Goal: Task Accomplishment & Management: Complete application form

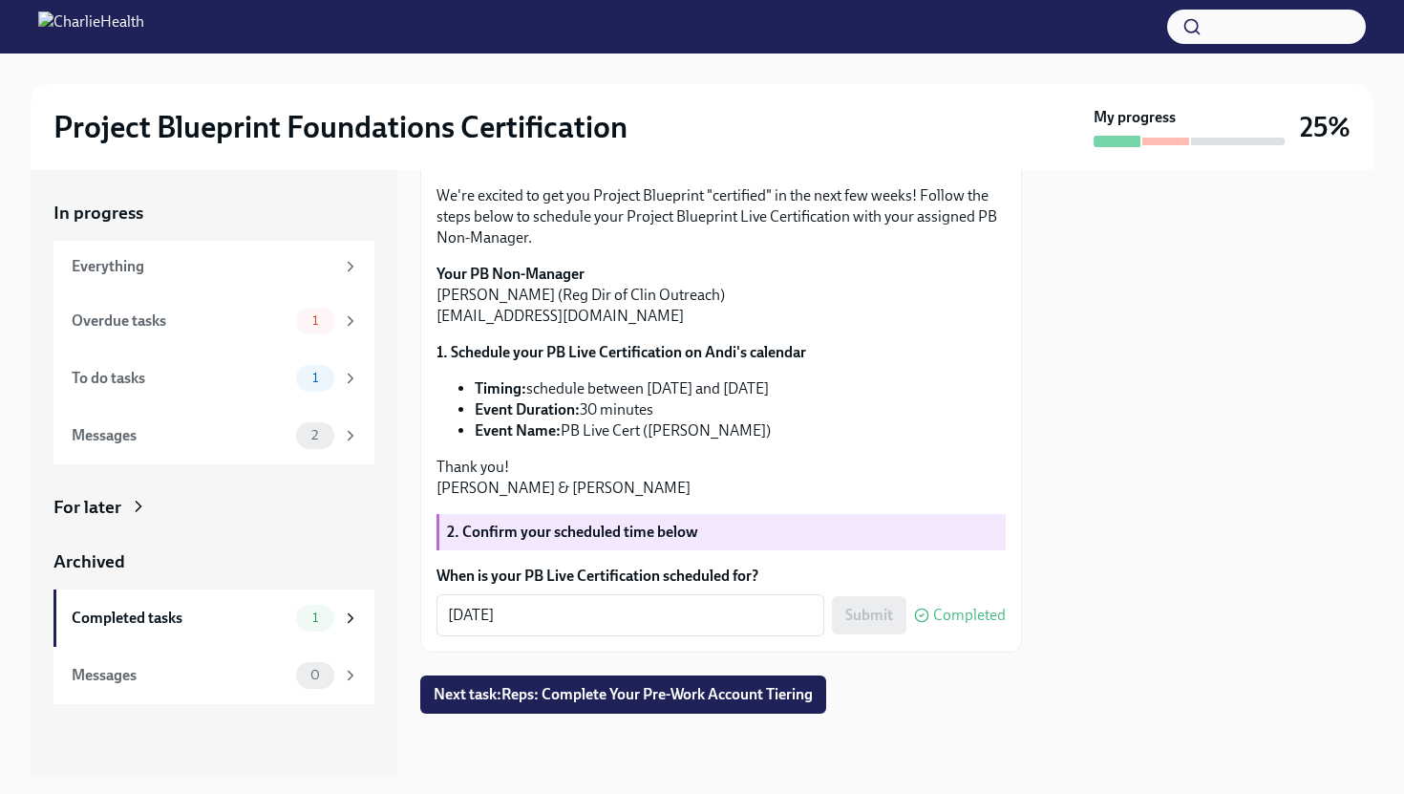
scroll to position [332, 0]
click at [267, 345] on div "Overdue tasks 1" at bounding box center [213, 320] width 321 height 57
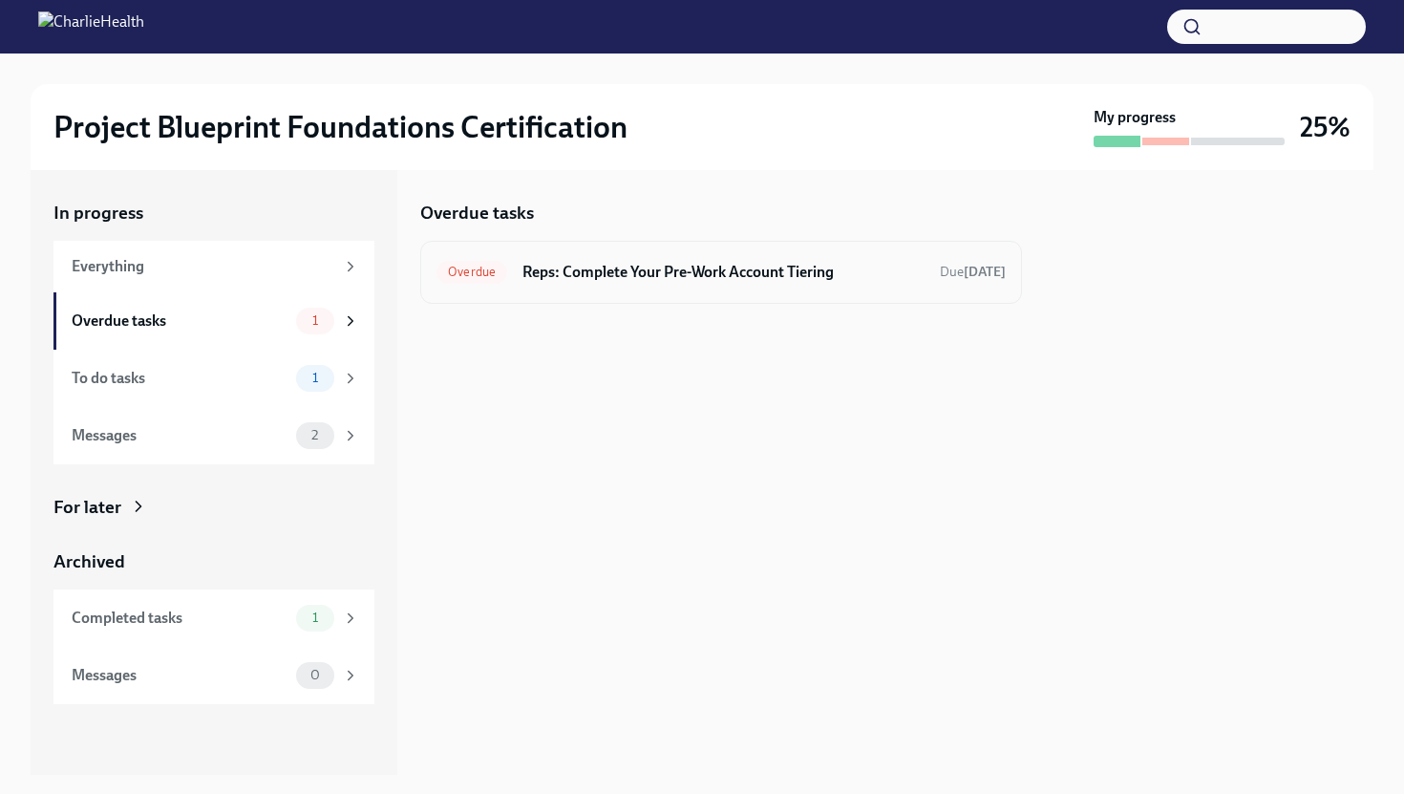
click at [668, 272] on h6 "Reps: Complete Your Pre-Work Account Tiering" at bounding box center [723, 272] width 402 height 21
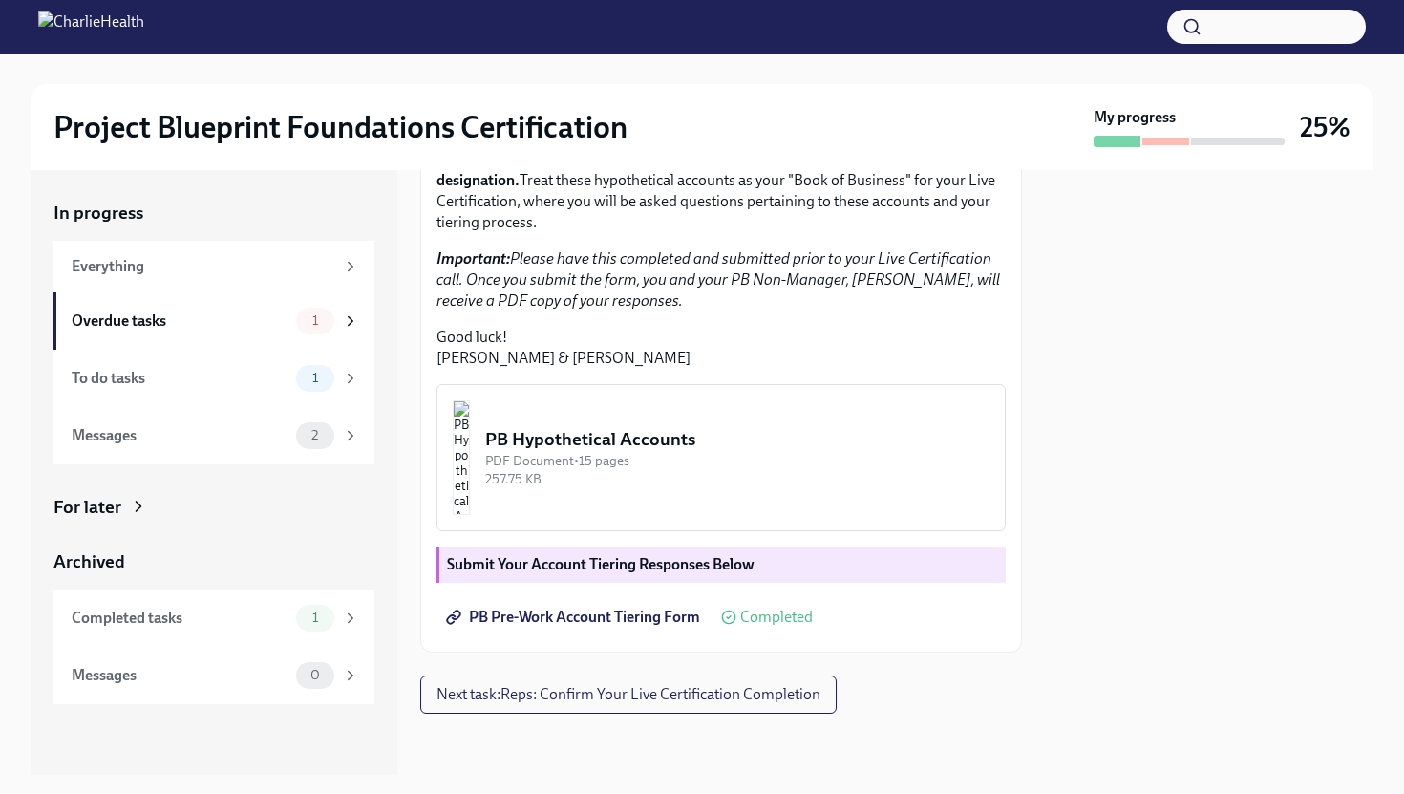
scroll to position [483, 0]
click at [643, 613] on span "PB Pre-Work Account Tiering Form" at bounding box center [575, 616] width 250 height 19
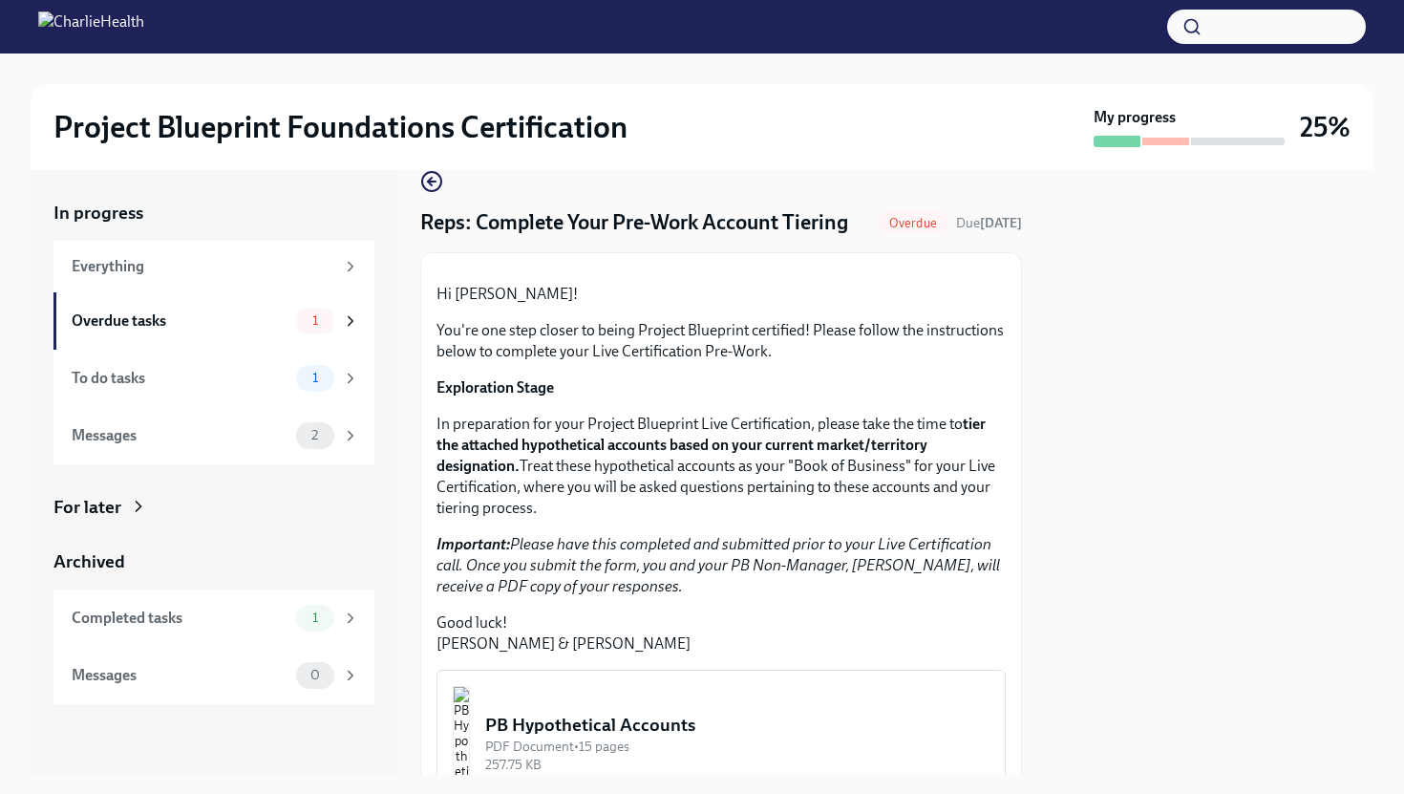
scroll to position [0, 0]
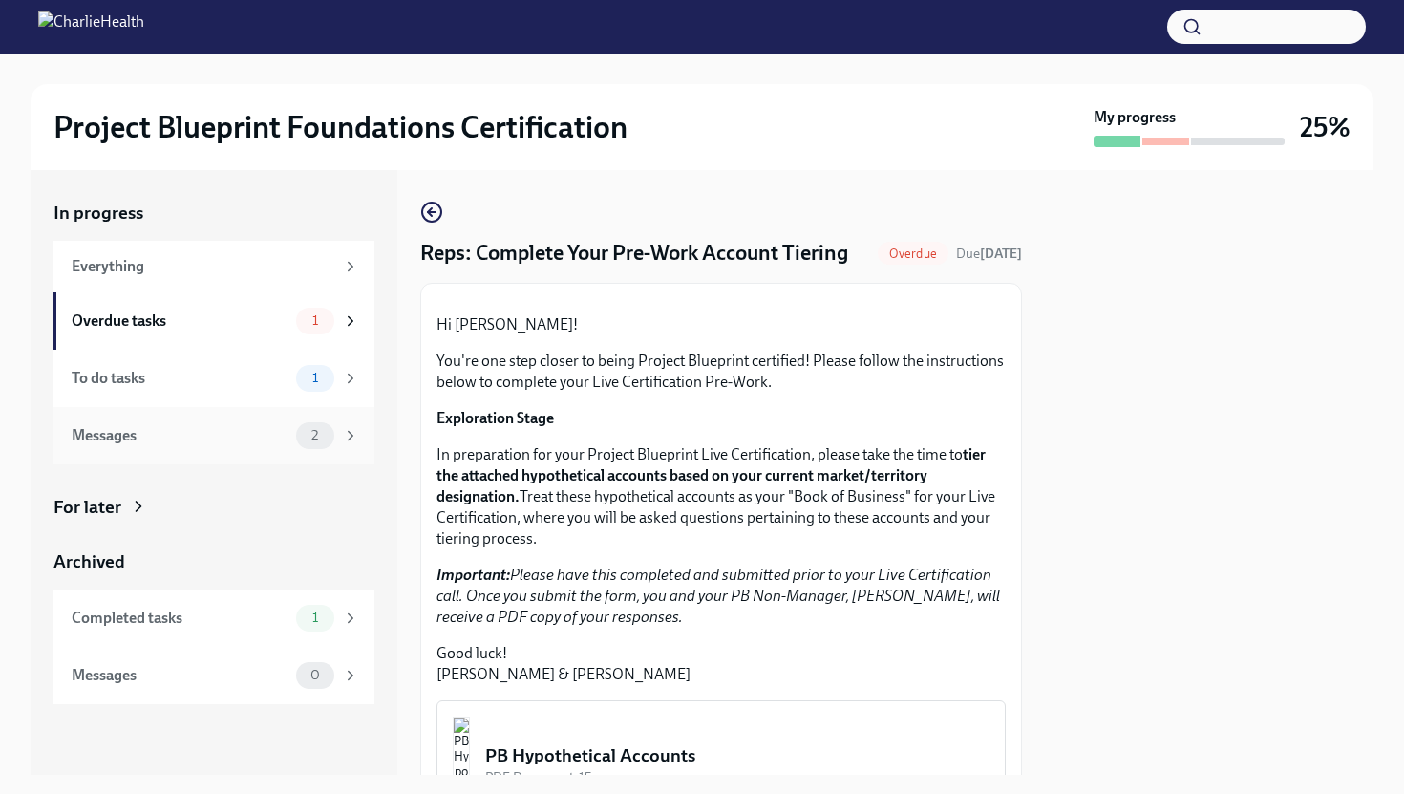
click at [204, 450] on div "Messages 2" at bounding box center [213, 435] width 321 height 57
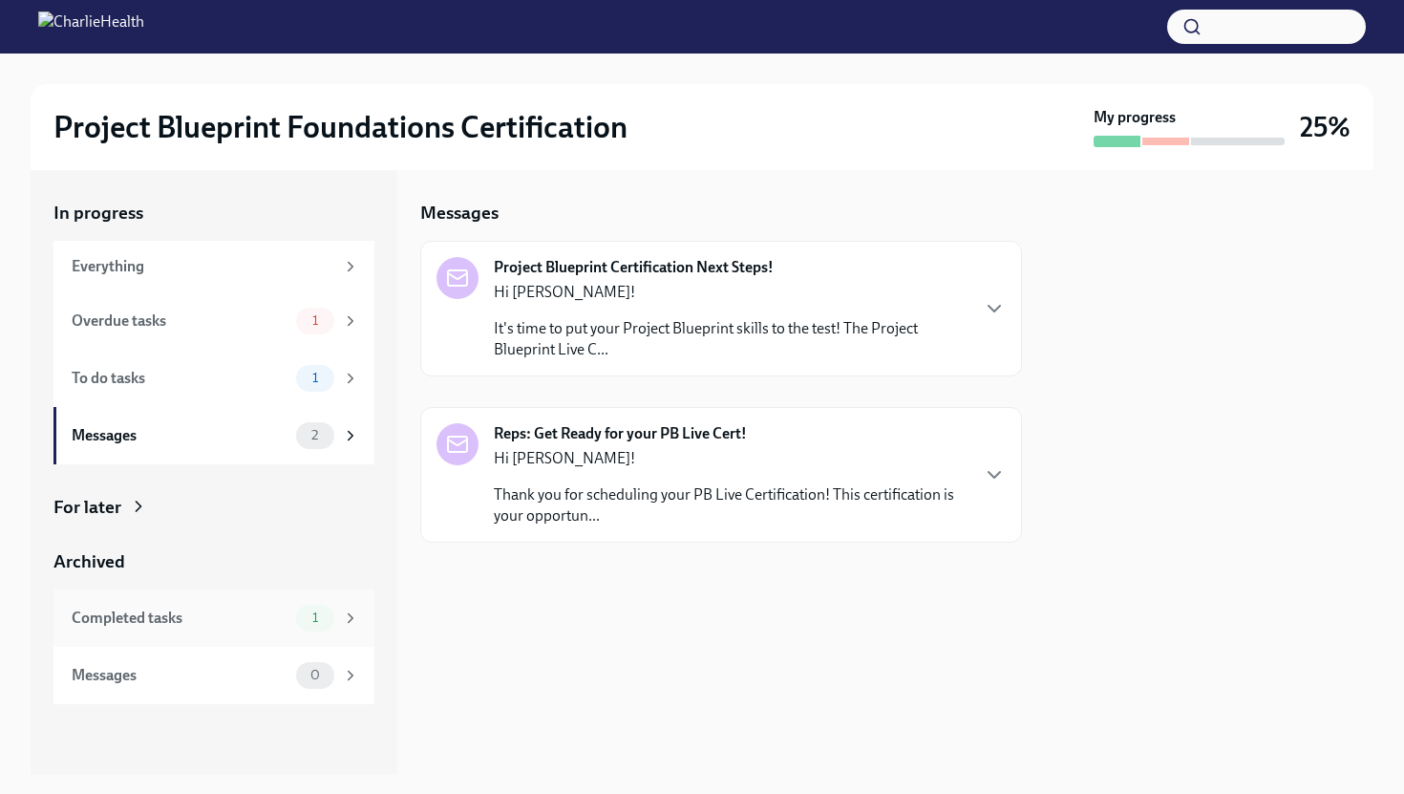
click at [233, 628] on div "Completed tasks 1" at bounding box center [215, 618] width 287 height 27
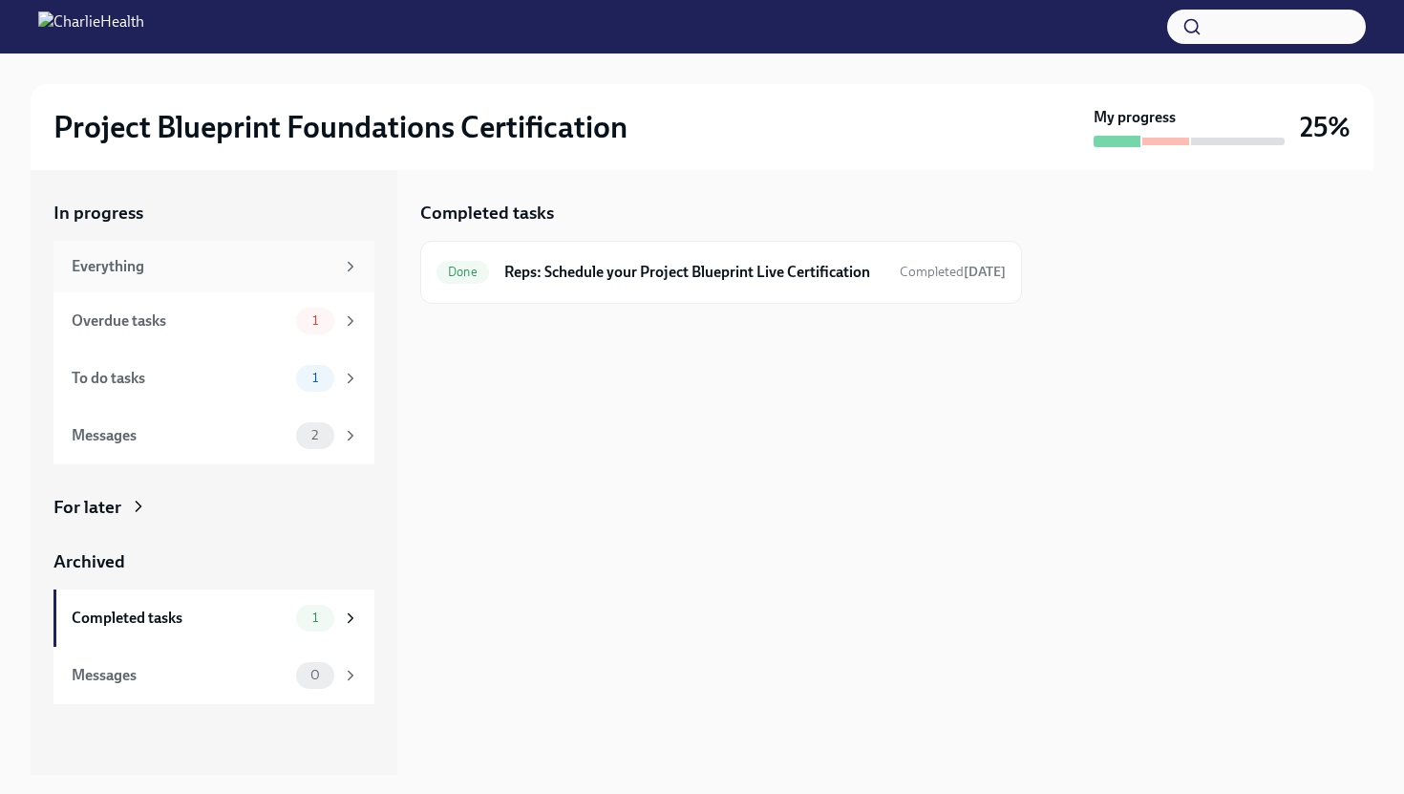
click at [243, 273] on div "Everything" at bounding box center [203, 266] width 263 height 21
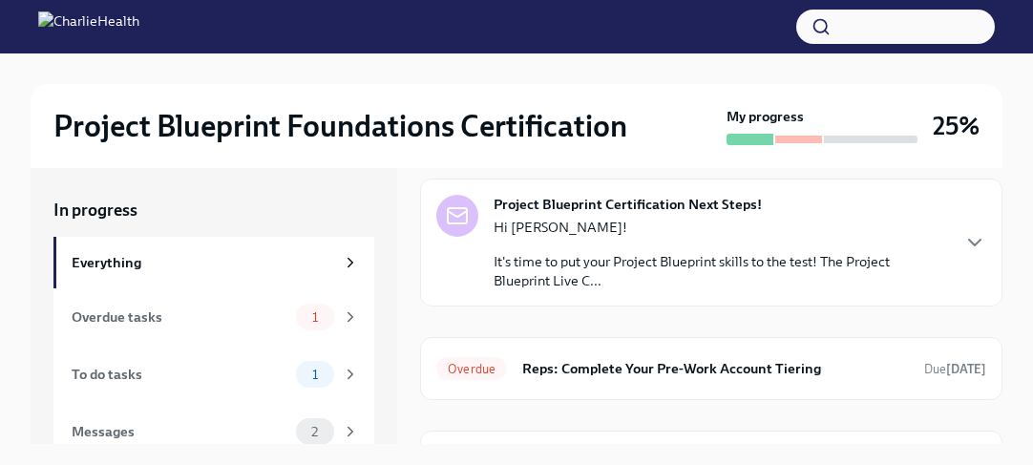
scroll to position [125, 0]
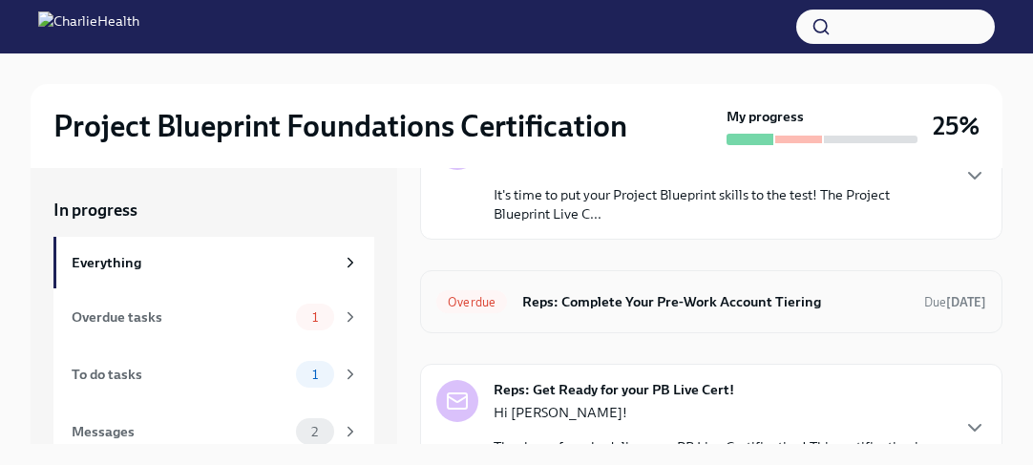
click at [677, 300] on h6 "Reps: Complete Your Pre-Work Account Tiering" at bounding box center [715, 301] width 387 height 21
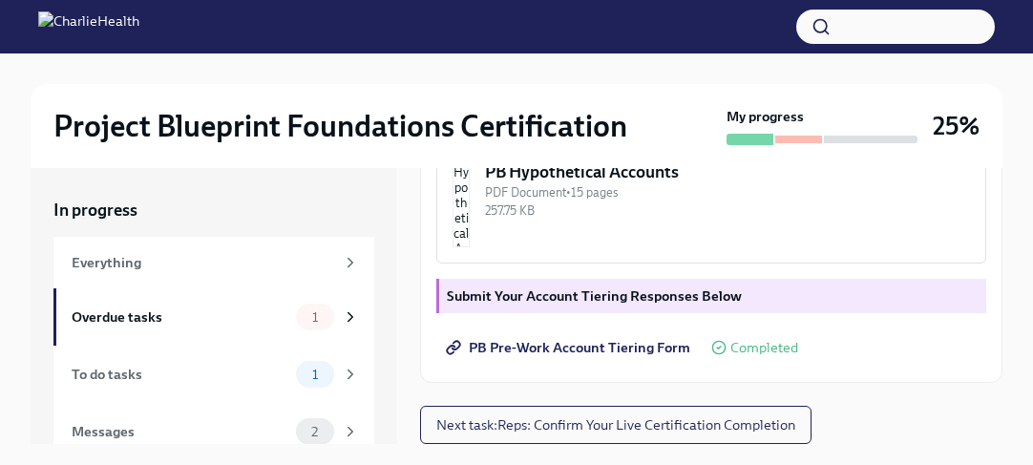
scroll to position [698, 0]
click at [731, 414] on button "Next task : Reps: Confirm Your Live Certification Completion" at bounding box center [616, 425] width 392 height 38
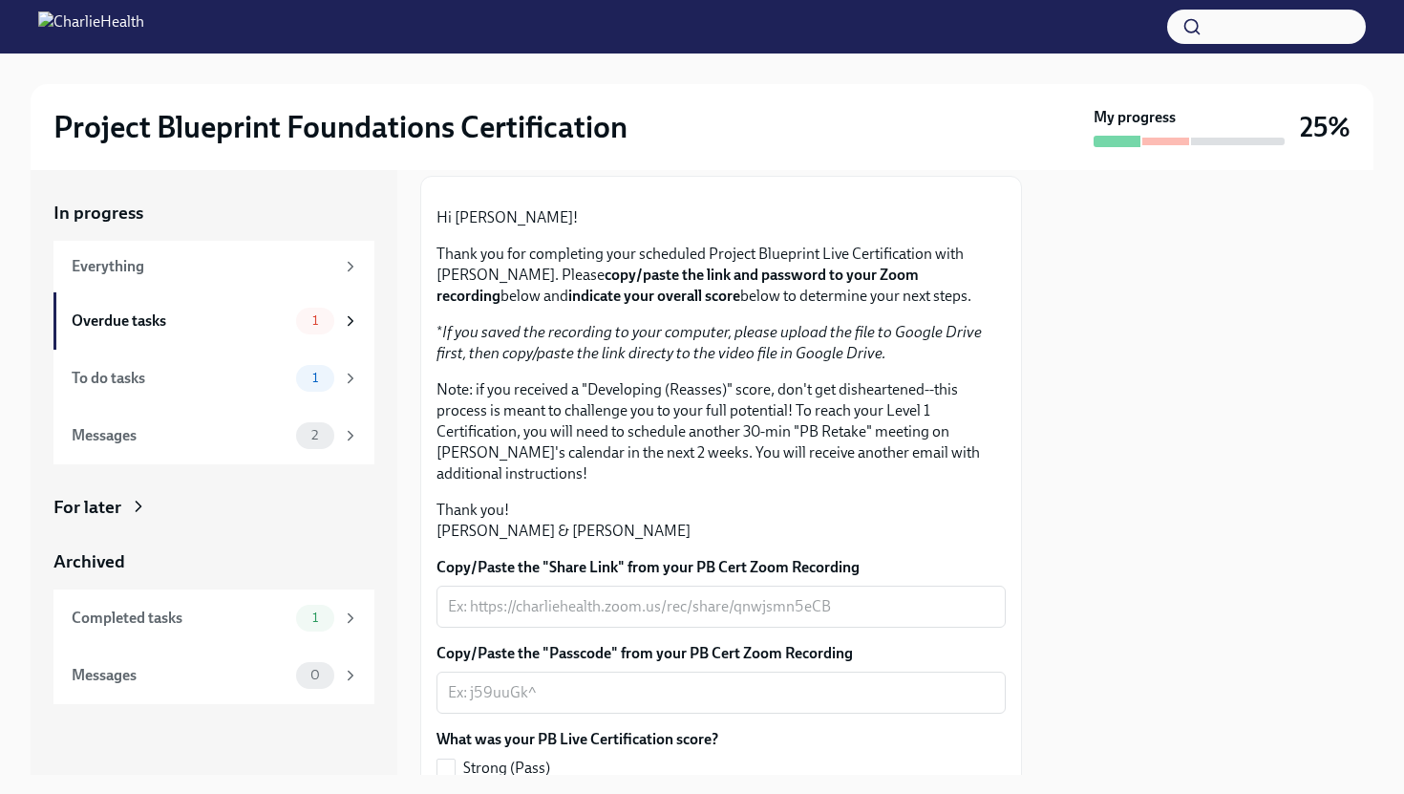
scroll to position [409, 0]
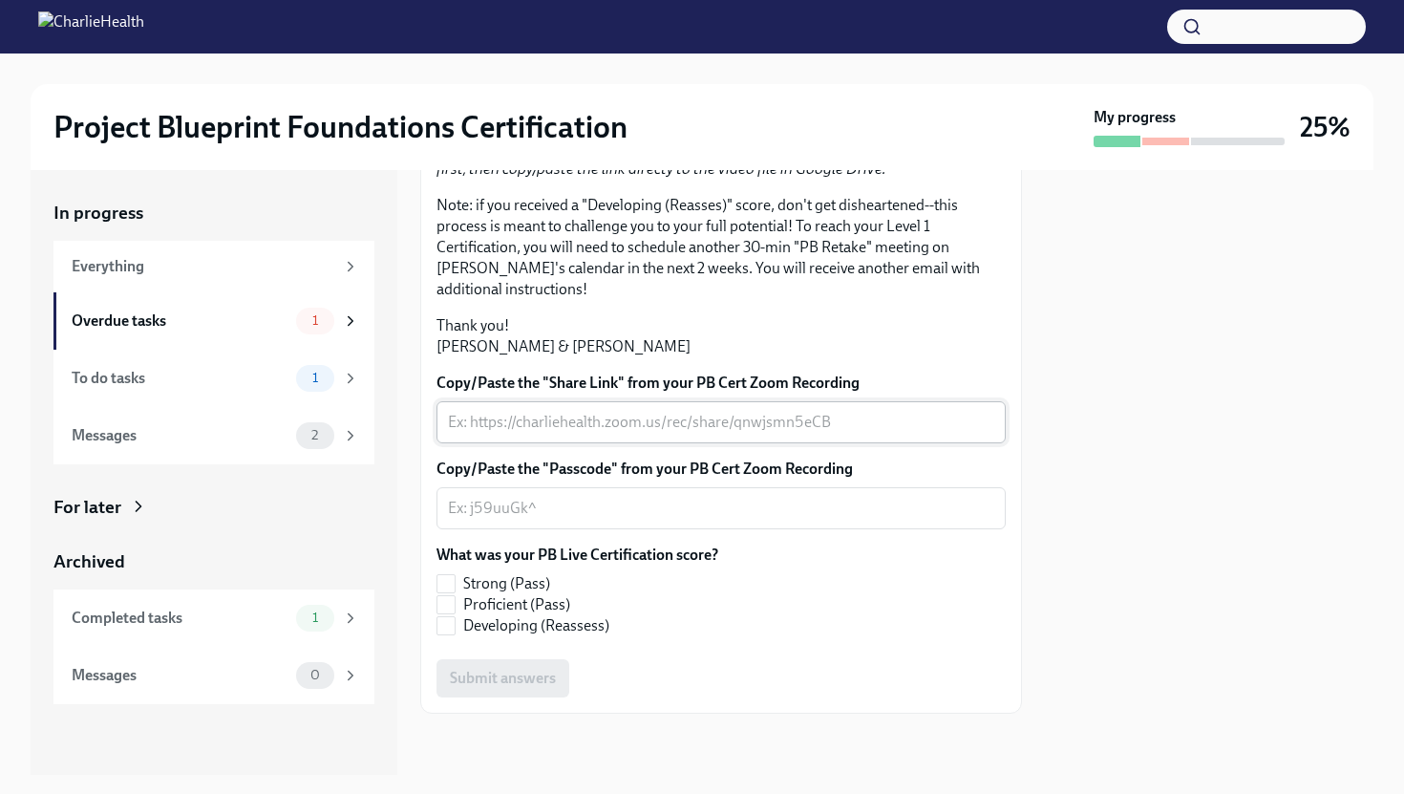
click at [630, 419] on textarea "Copy/Paste the "Share Link" from your PB Cert Zoom Recording" at bounding box center [721, 422] width 546 height 23
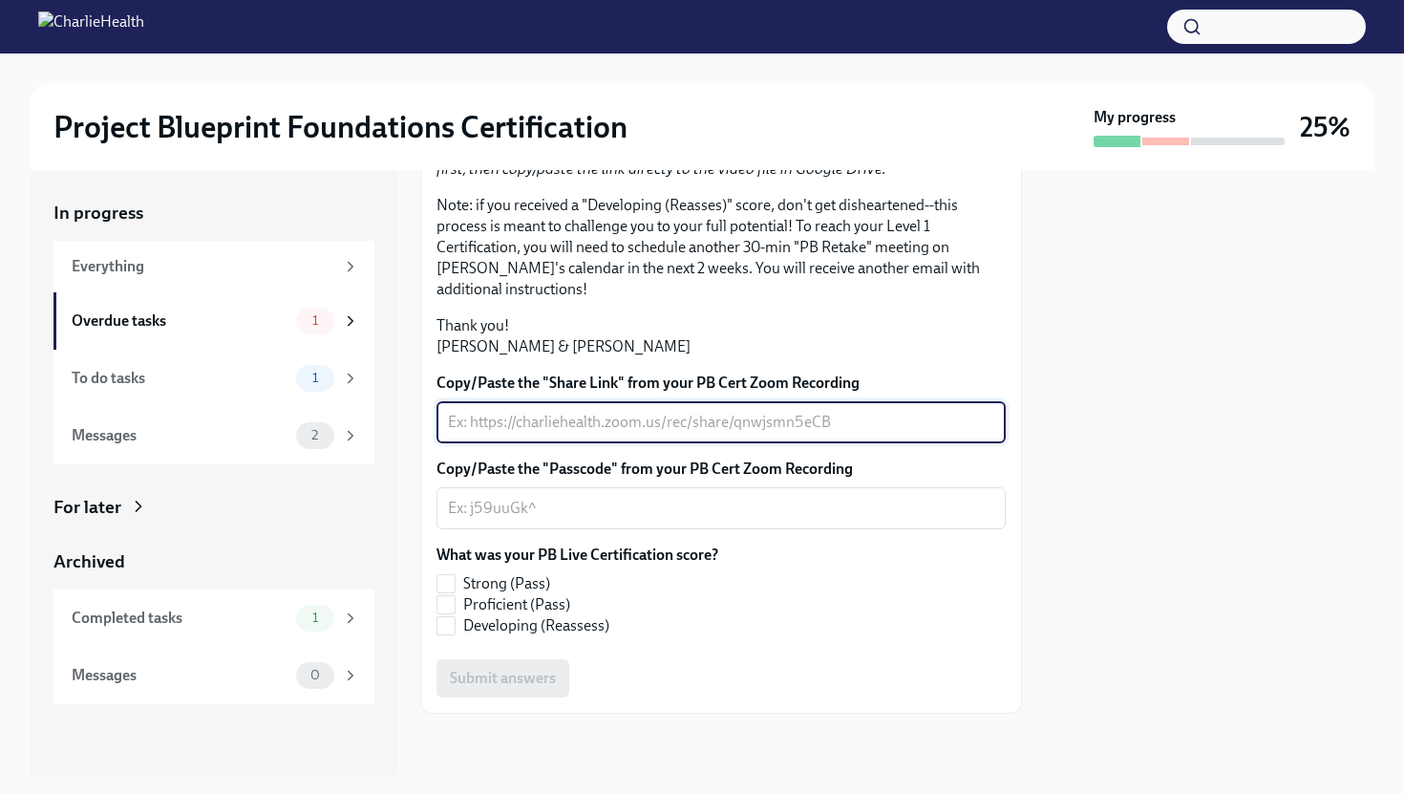
click at [764, 479] on div "Copy/Paste the "Passcode" from your PB Cert Zoom Recording x ​" at bounding box center [720, 493] width 569 height 71
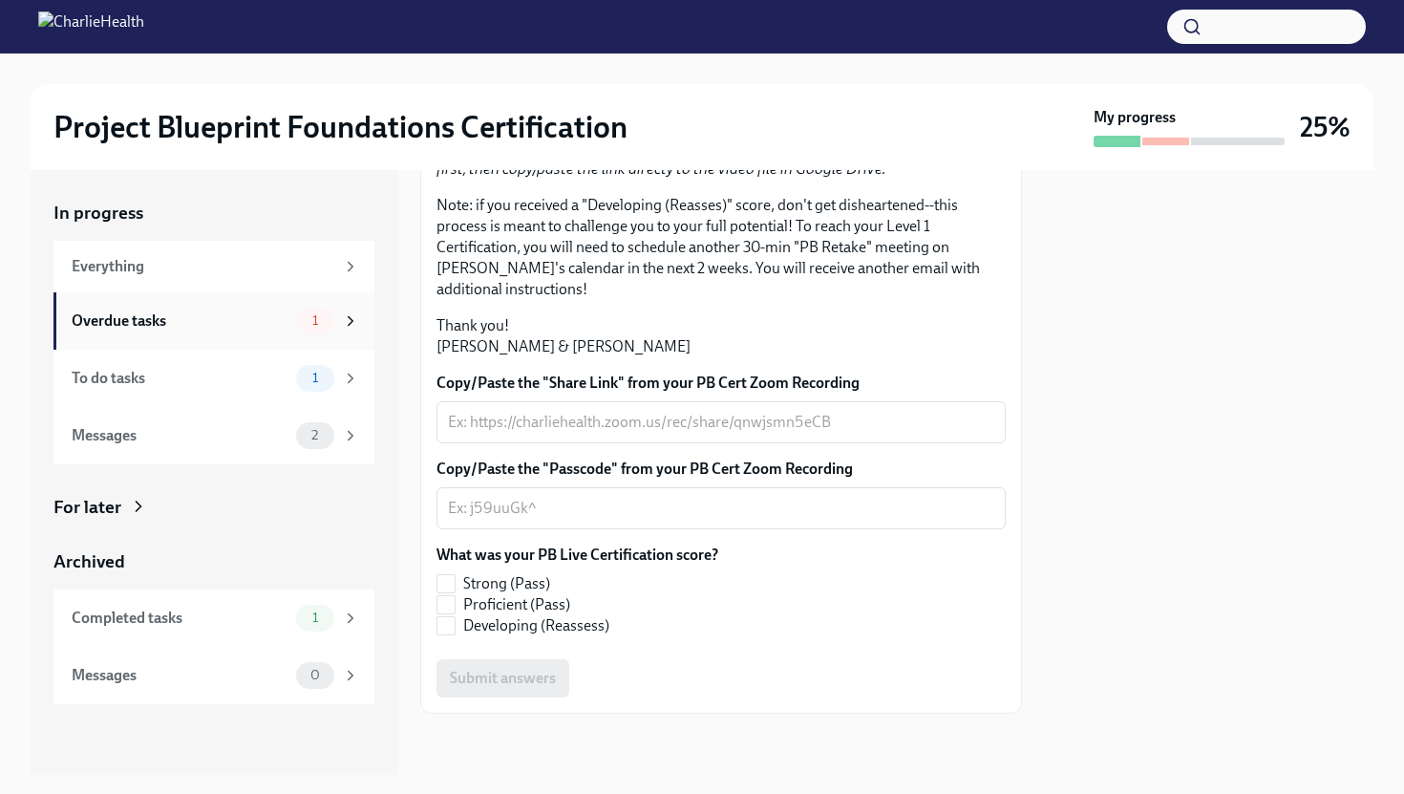
click at [285, 313] on div "Overdue tasks" at bounding box center [180, 320] width 217 height 21
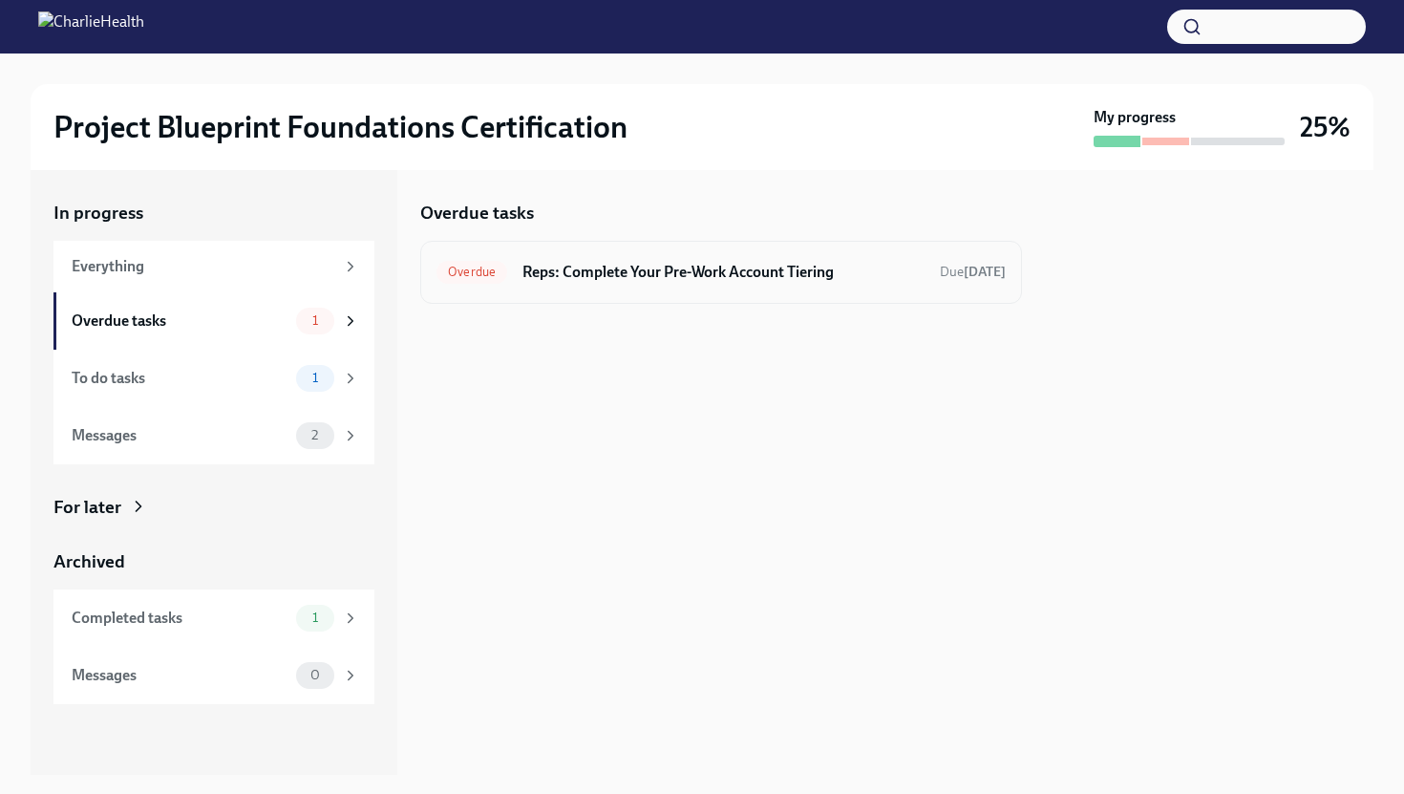
click at [661, 294] on div "Overdue Reps: Complete Your Pre-Work Account Tiering Due [DATE]" at bounding box center [721, 272] width 602 height 63
click at [868, 273] on h6 "Reps: Complete Your Pre-Work Account Tiering" at bounding box center [723, 272] width 402 height 21
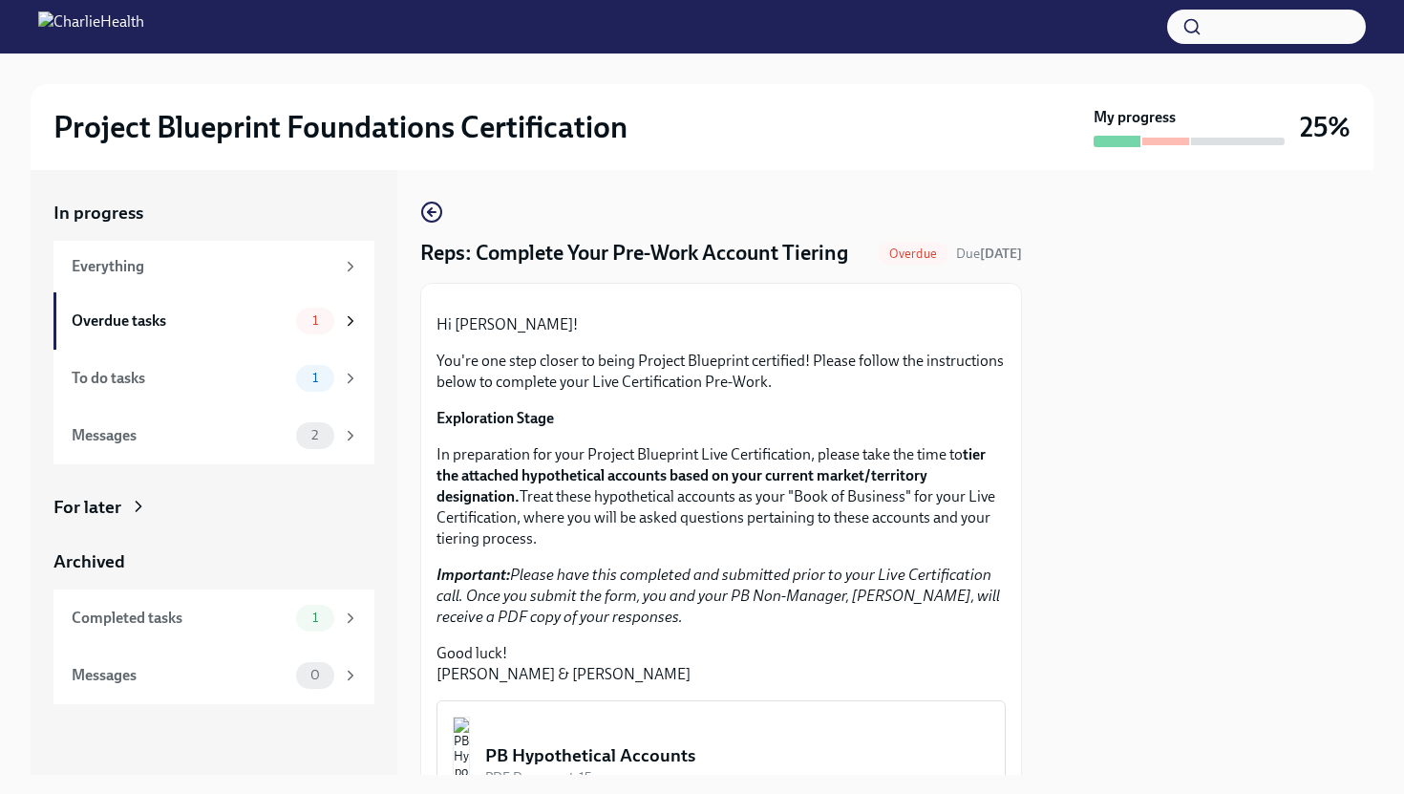
scroll to position [483, 0]
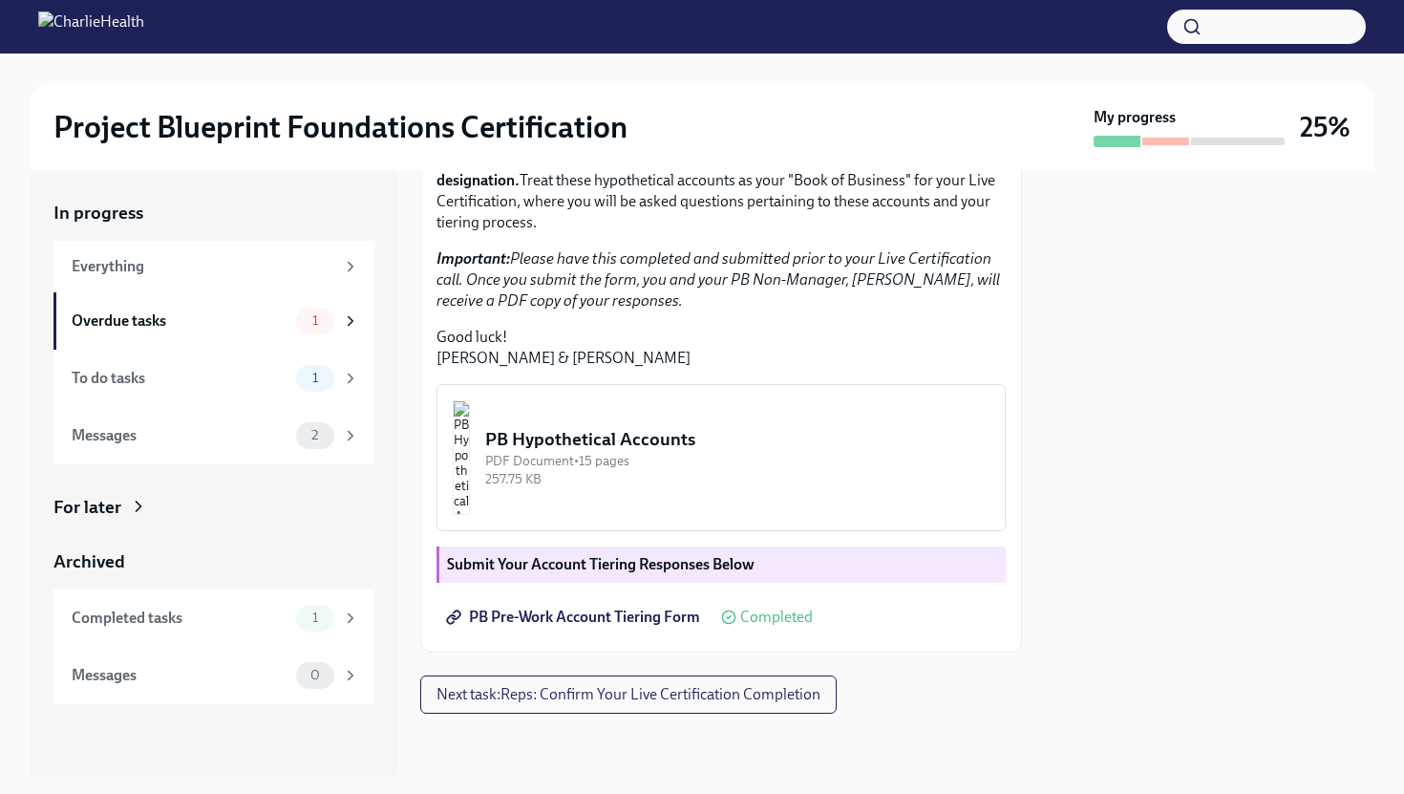
click at [678, 474] on div "257.75 KB" at bounding box center [737, 479] width 504 height 18
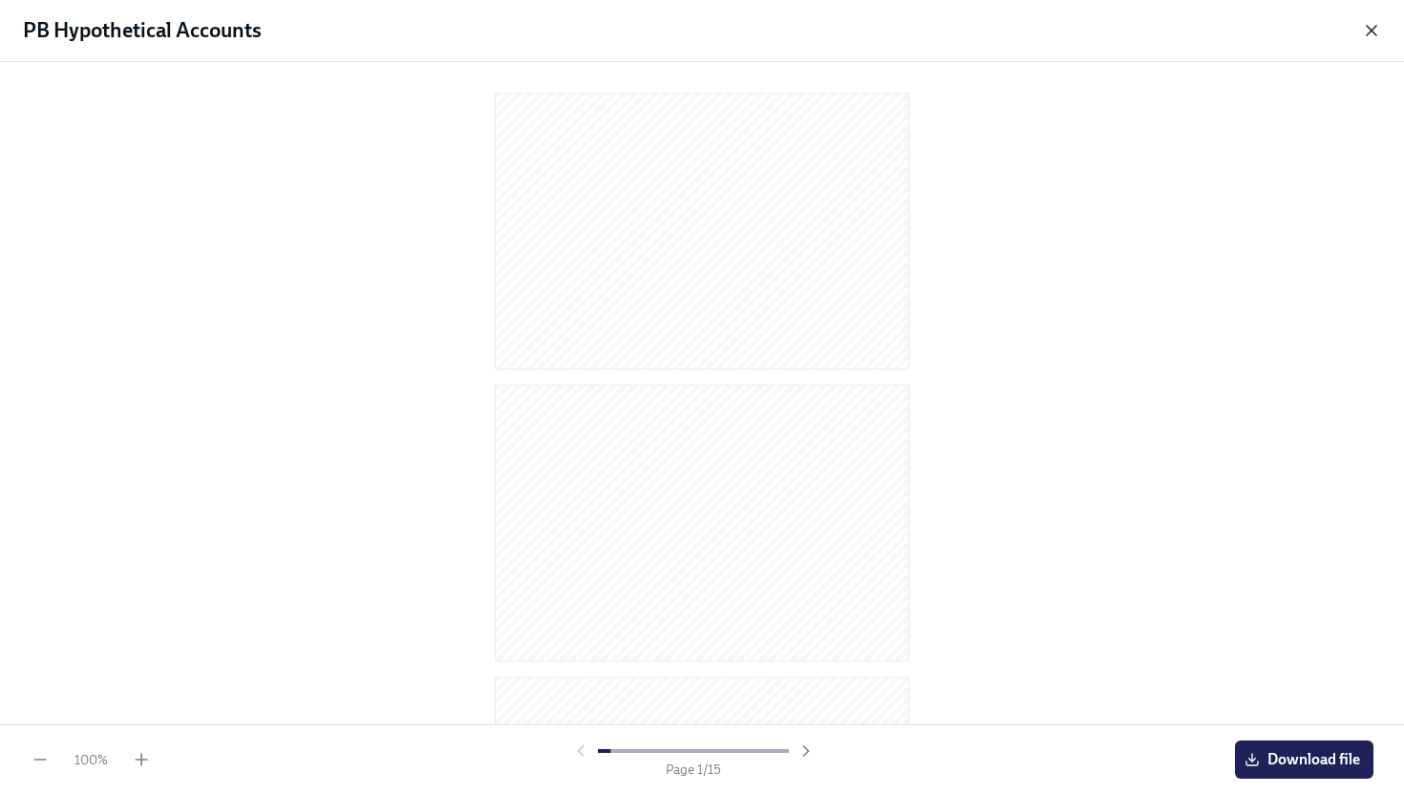
click at [1372, 33] on icon "button" at bounding box center [1371, 30] width 19 height 19
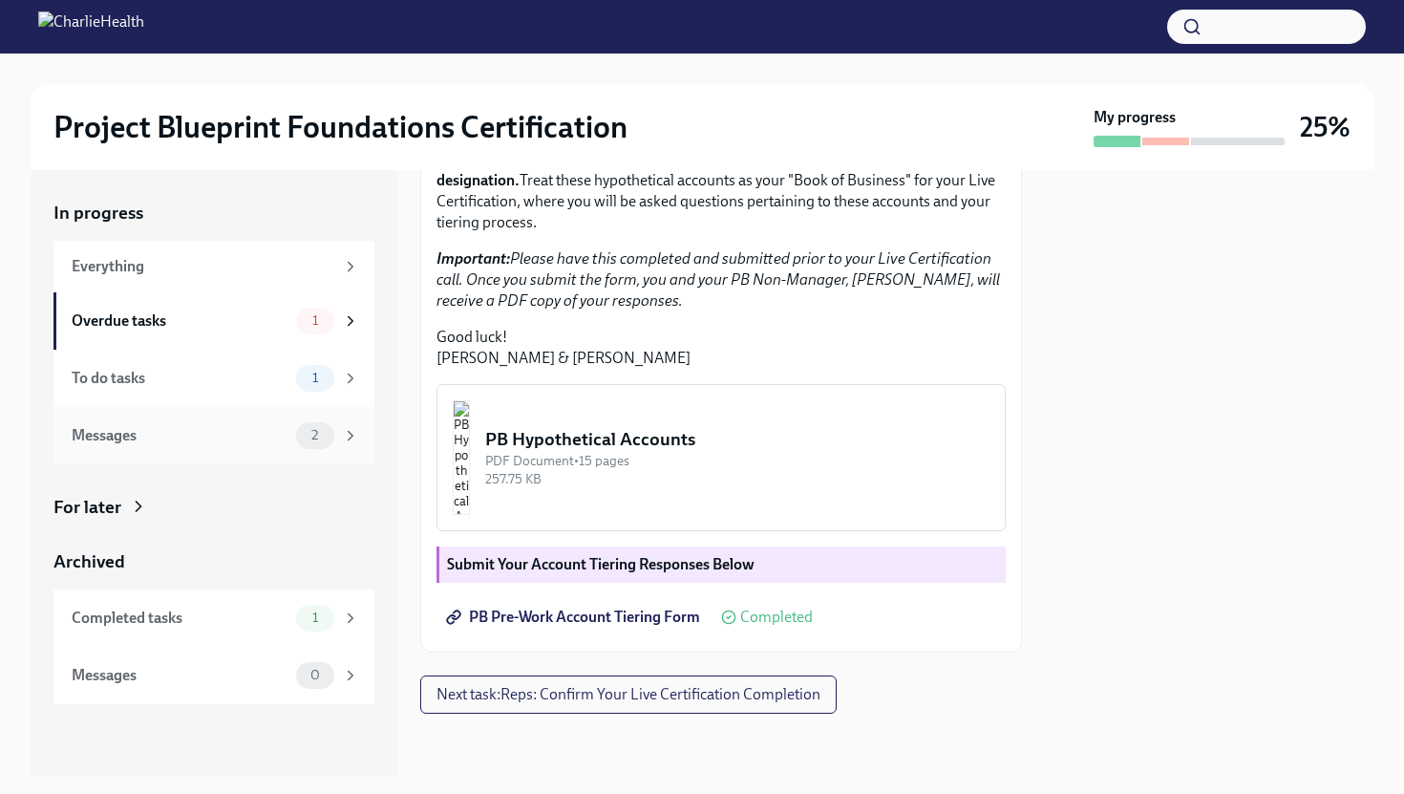
click at [285, 434] on div "Messages" at bounding box center [180, 435] width 217 height 21
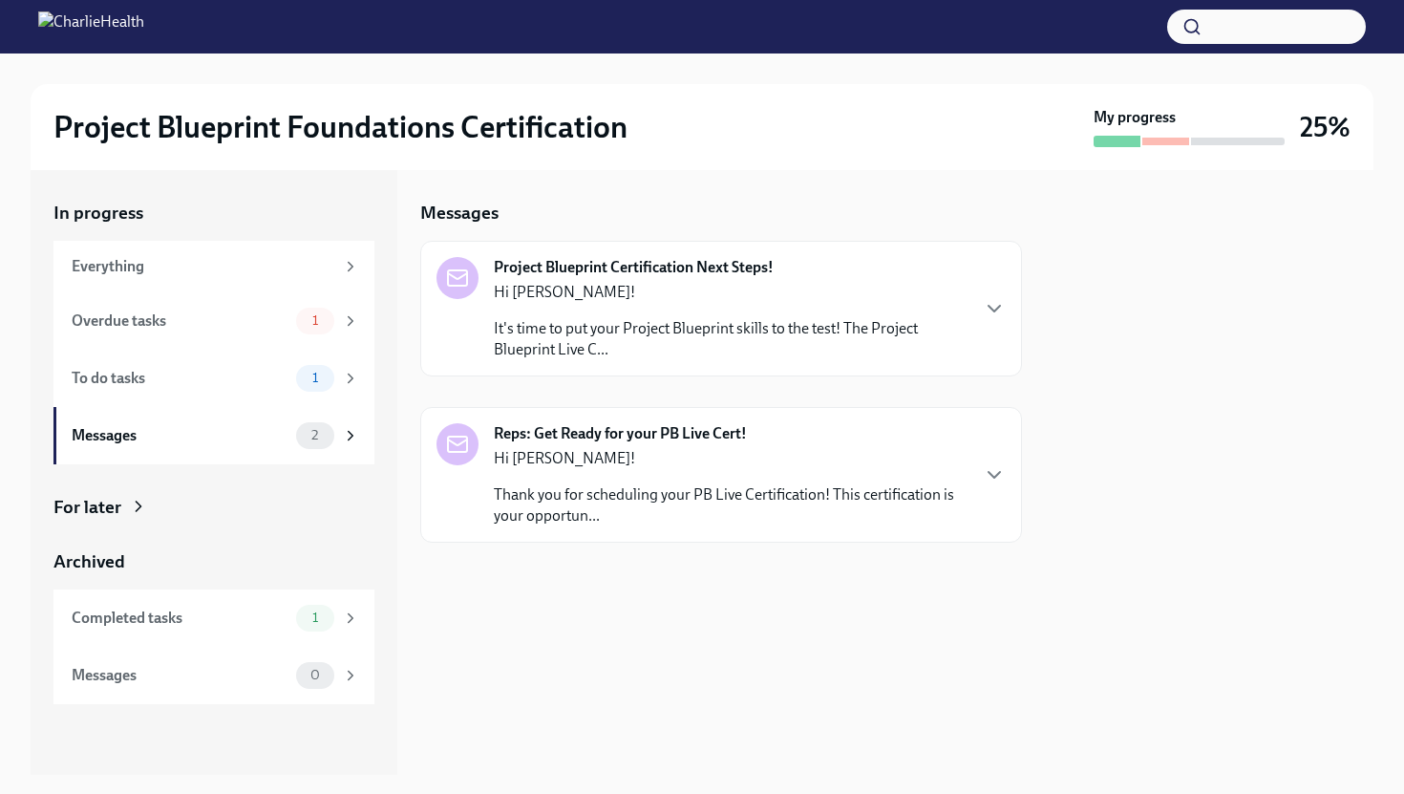
click at [819, 298] on p "Hi [PERSON_NAME]!" at bounding box center [731, 292] width 474 height 21
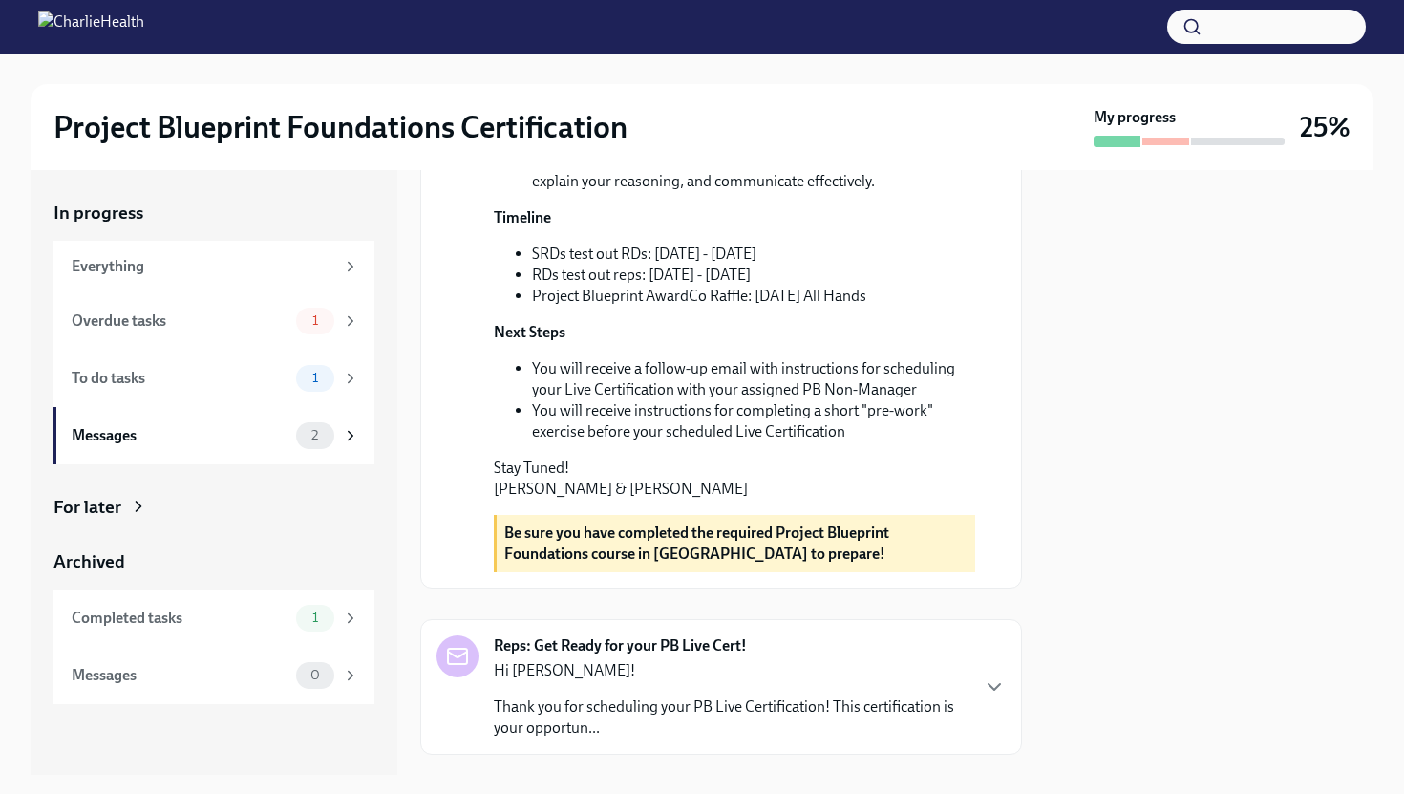
scroll to position [661, 0]
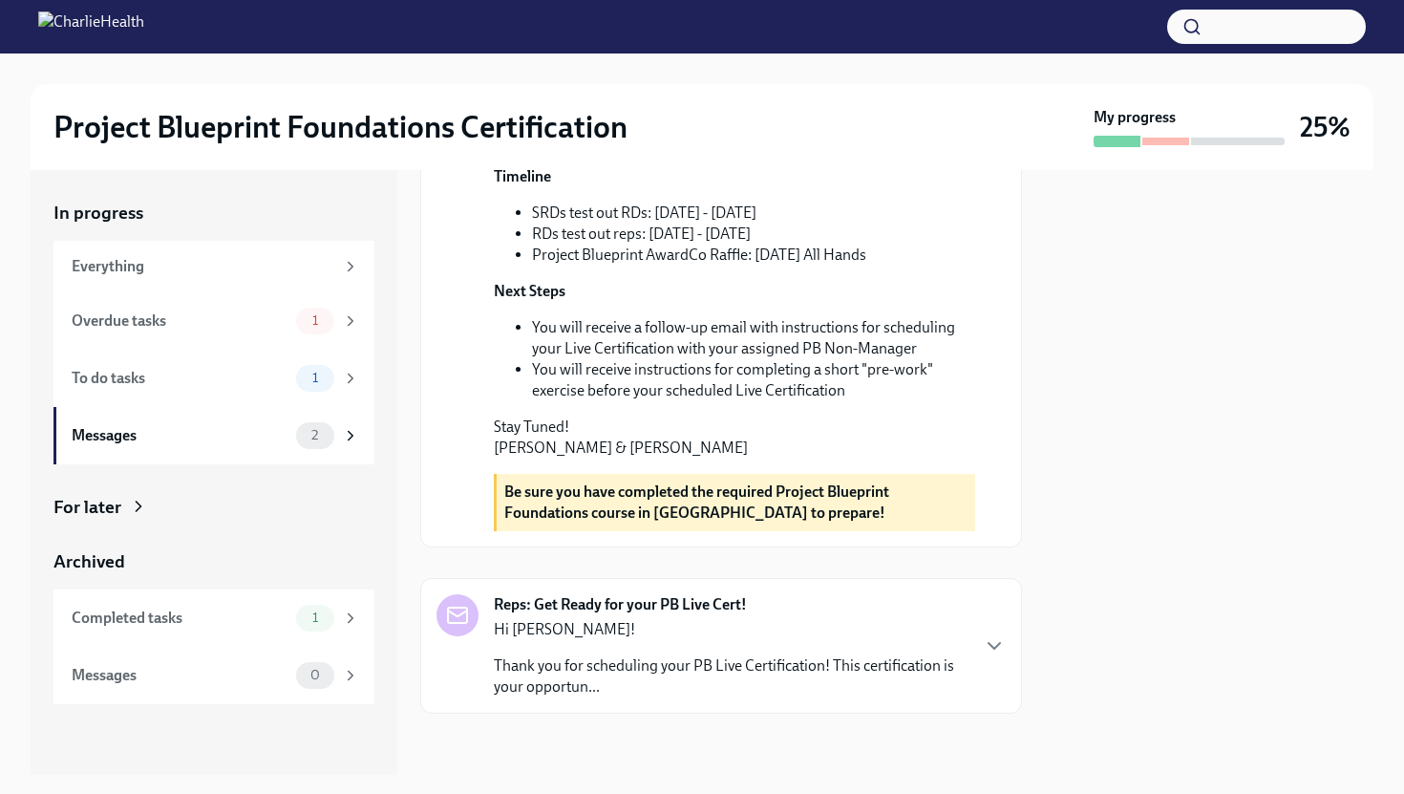
click at [794, 646] on div "Hi [PERSON_NAME]! Thank you for scheduling your PB Live Certification! This cer…" at bounding box center [731, 658] width 474 height 78
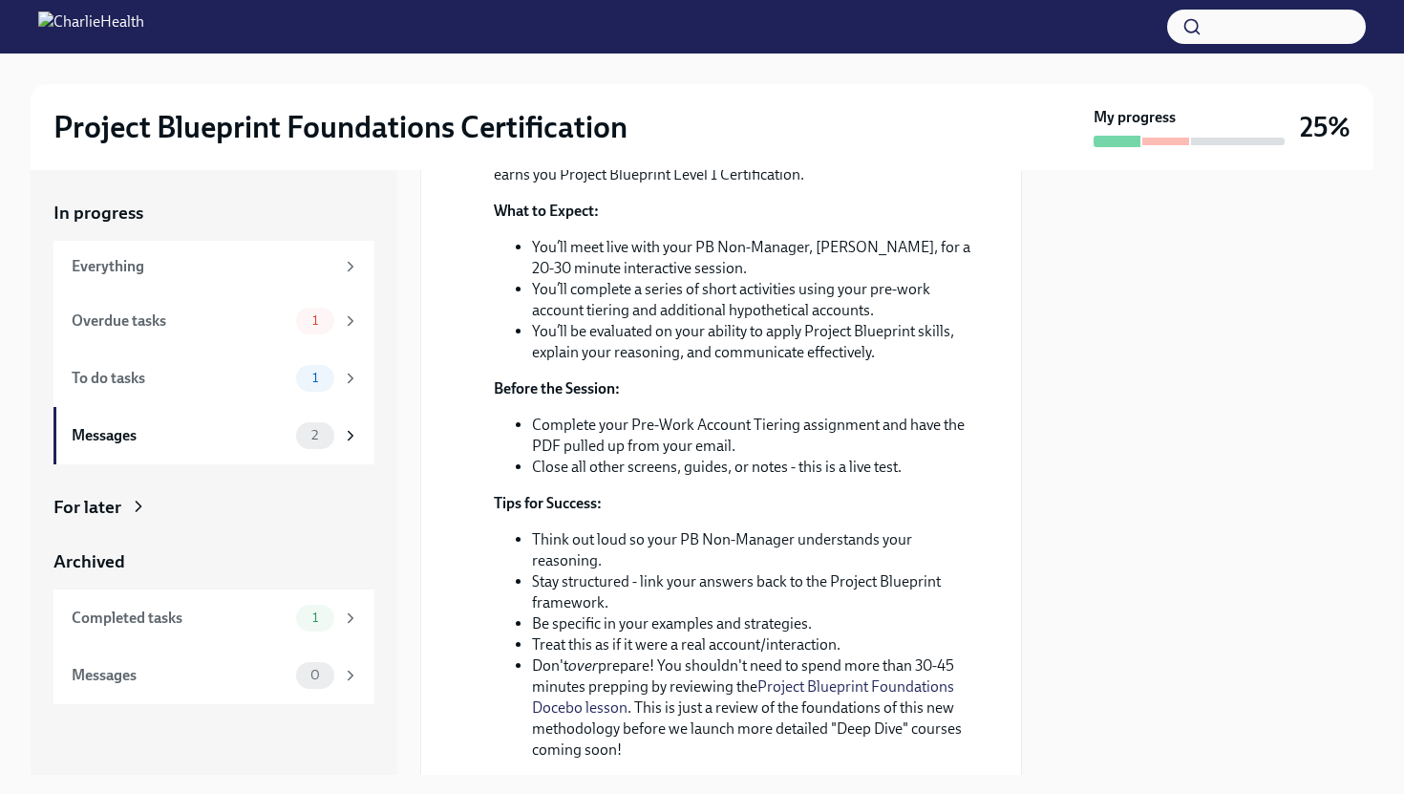
scroll to position [1193, 0]
